Goal: Go to known website: Access a specific website the user already knows

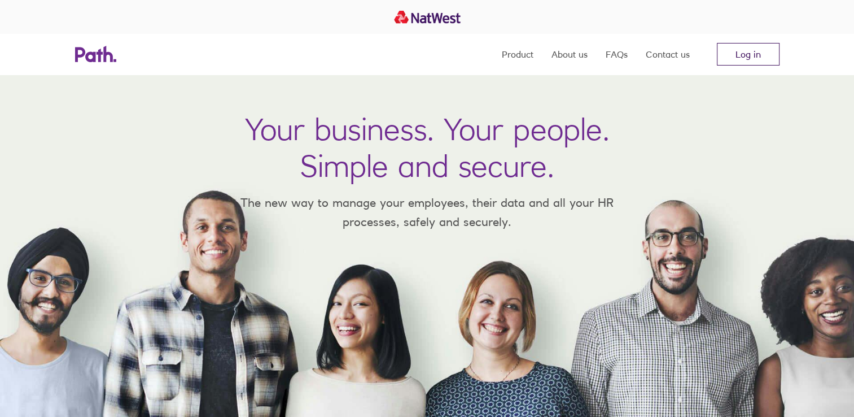
click at [750, 58] on link "Log in" at bounding box center [748, 54] width 63 height 23
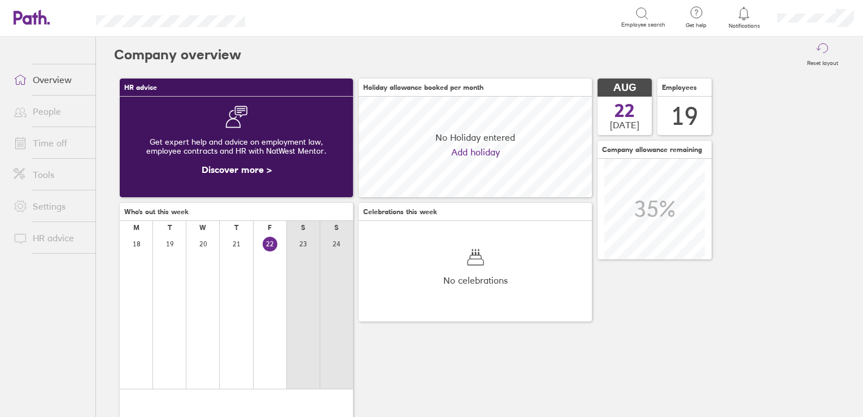
scroll to position [100, 233]
